Goal: Obtain resource: Download file/media

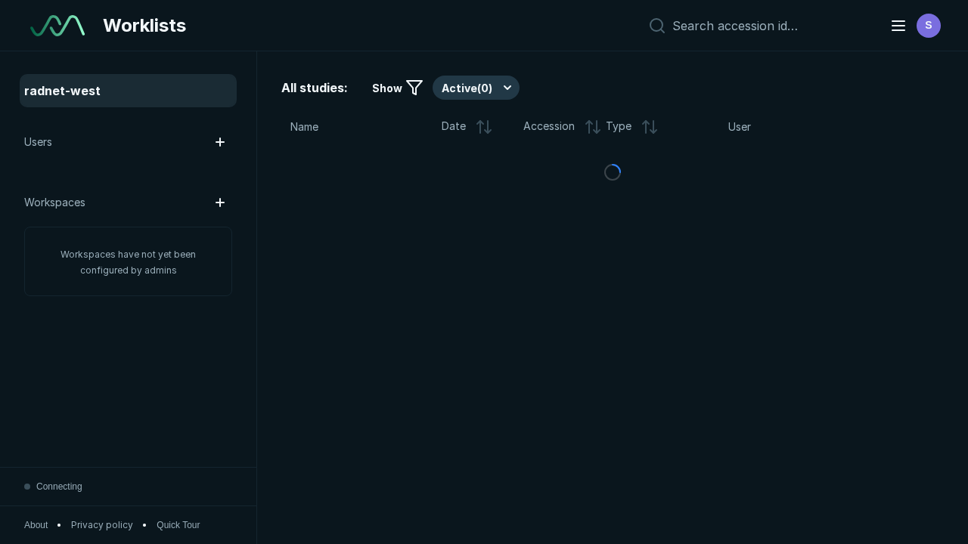
scroll to position [4130, 6299]
